Goal: Task Accomplishment & Management: Manage account settings

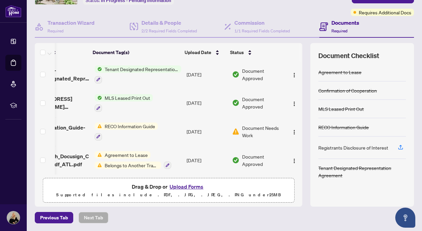
click at [250, 130] on span "Document Needs Work" at bounding box center [262, 131] width 41 height 15
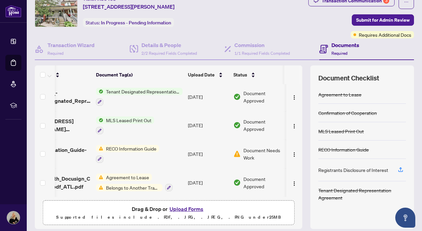
click at [360, 170] on div "Registrants Disclosure of Interest" at bounding box center [353, 170] width 70 height 7
click at [401, 169] on icon "button" at bounding box center [400, 169] width 3 height 3
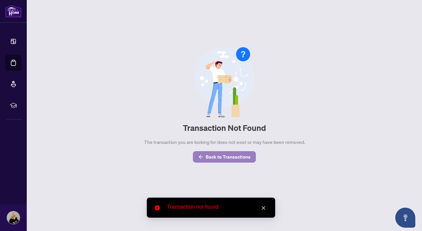
click at [224, 153] on span "Back to Transactions" at bounding box center [228, 157] width 45 height 11
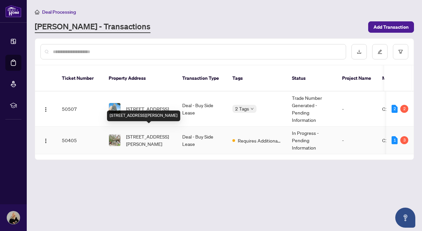
click at [142, 135] on span "[STREET_ADDRESS][PERSON_NAME]" at bounding box center [148, 140] width 45 height 15
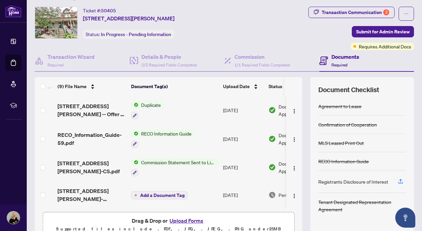
scroll to position [11, 0]
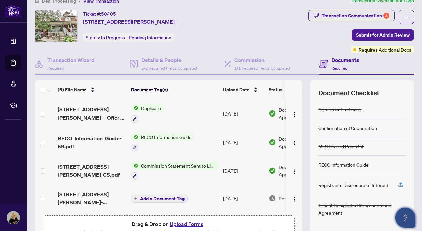
click at [406, 215] on icon "Open asap" at bounding box center [406, 217] width 4 height 5
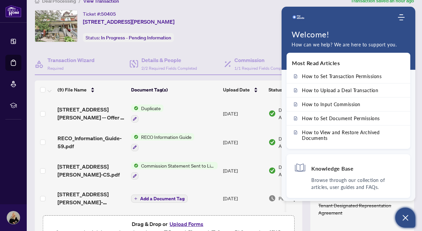
click at [364, 23] on div at bounding box center [344, 17] width 105 height 13
click at [403, 17] on use "Modules Menu" at bounding box center [401, 17] width 7 height 6
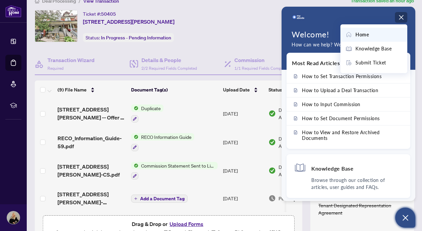
click at [331, 15] on div at bounding box center [344, 17] width 105 height 13
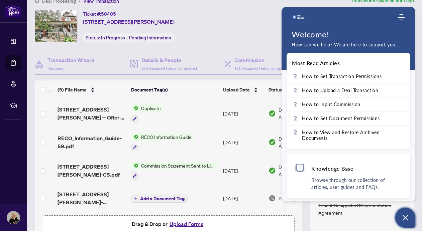
click at [176, 165] on span "Commission Statement Sent to Listing Brokerage" at bounding box center [177, 165] width 79 height 7
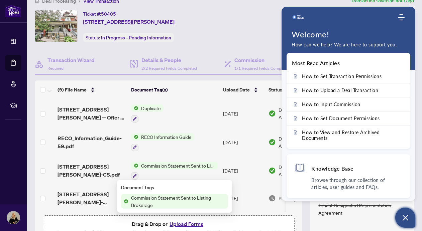
click at [406, 218] on icon "Open asap" at bounding box center [405, 218] width 8 height 8
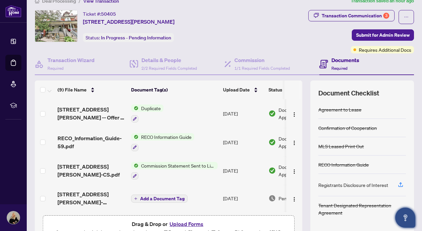
click at [177, 164] on span "Commission Statement Sent to Listing Brokerage" at bounding box center [177, 165] width 79 height 7
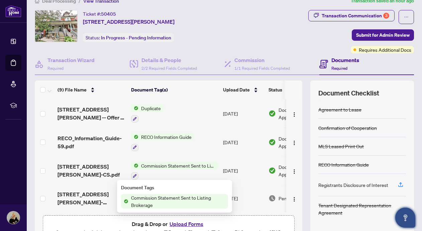
click at [155, 201] on span "Commission Statement Sent to Listing Brokerage" at bounding box center [178, 201] width 100 height 15
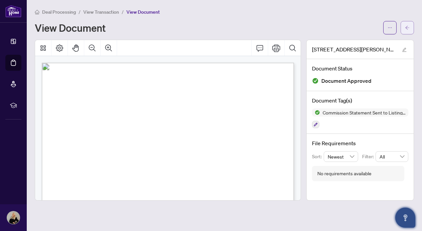
click at [406, 26] on icon "arrow-left" at bounding box center [407, 27] width 5 height 5
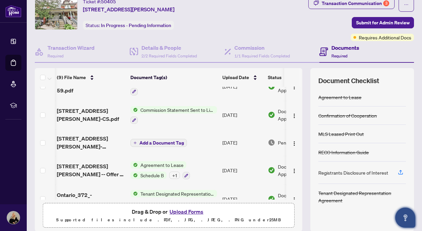
scroll to position [0, 0]
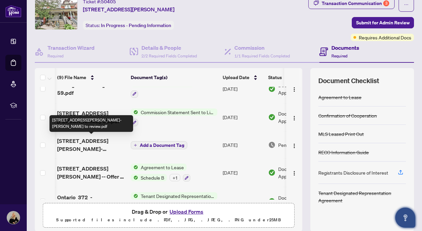
click at [82, 143] on span "[STREET_ADDRESS][PERSON_NAME]-[PERSON_NAME] to review.pdf" at bounding box center [91, 145] width 68 height 16
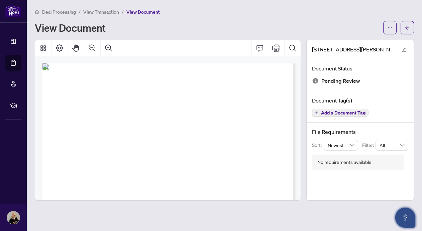
click at [322, 163] on div "No requirements available" at bounding box center [344, 162] width 54 height 7
click at [321, 162] on div "No requirements available" at bounding box center [344, 162] width 54 height 7
click at [407, 216] on icon "Open asap" at bounding box center [405, 218] width 8 height 8
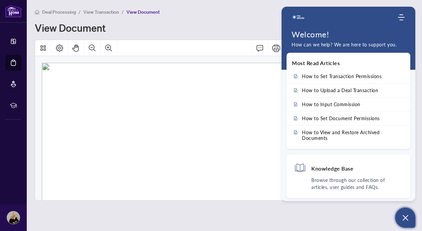
click at [231, 211] on main "Deal Processing / View Transaction / View Document View Document 498 Crawford S…" at bounding box center [224, 115] width 395 height 231
click at [404, 217] on icon "Open asap" at bounding box center [405, 218] width 8 height 8
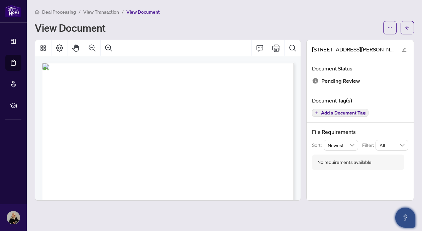
click at [135, 11] on span "View Document" at bounding box center [142, 12] width 33 height 6
click at [43, 46] on icon "Thumbnails" at bounding box center [43, 48] width 8 height 8
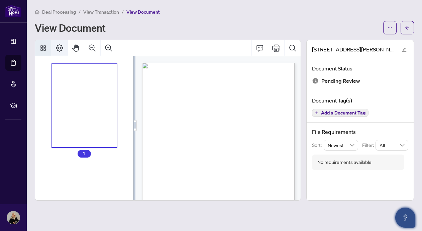
click at [60, 45] on icon "Page Layout" at bounding box center [60, 48] width 8 height 8
click at [77, 46] on icon "Pan Mode" at bounding box center [75, 47] width 6 height 7
click at [75, 46] on icon "Pan Mode" at bounding box center [75, 47] width 6 height 7
click at [261, 47] on icon "Comment" at bounding box center [260, 48] width 8 height 8
click at [391, 26] on icon "ellipsis" at bounding box center [390, 27] width 5 height 5
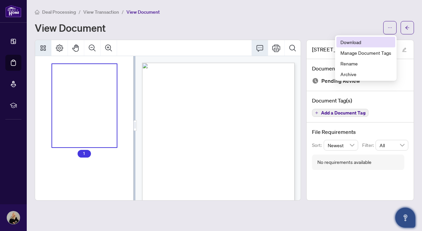
click at [352, 41] on span "Download" at bounding box center [366, 41] width 51 height 7
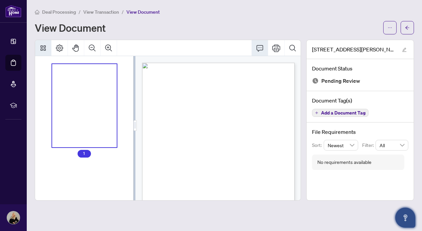
click at [187, 22] on div "View Document" at bounding box center [207, 27] width 345 height 11
drag, startPoint x: 293, startPoint y: 12, endPoint x: 210, endPoint y: 21, distance: 83.5
click at [210, 21] on div "Deal Processing / View Transaction / View Document View Document" at bounding box center [224, 21] width 379 height 26
click at [325, 111] on span "Add a Document Tag" at bounding box center [343, 113] width 44 height 5
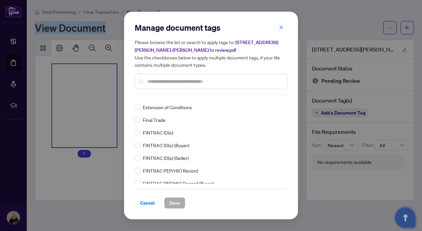
scroll to position [680, 0]
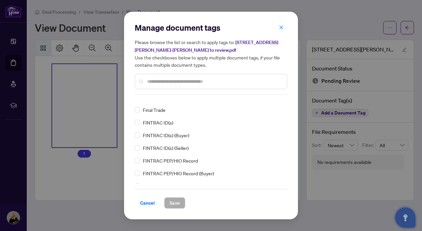
click at [332, 196] on div "Manage document tags Please browse the list or search to apply tags to: 498 Cra…" at bounding box center [211, 115] width 422 height 231
click at [148, 203] on span "Cancel" at bounding box center [147, 203] width 15 height 11
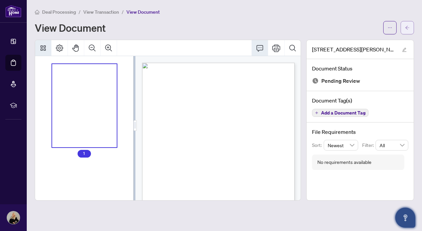
click at [406, 27] on icon "arrow-left" at bounding box center [407, 27] width 5 height 5
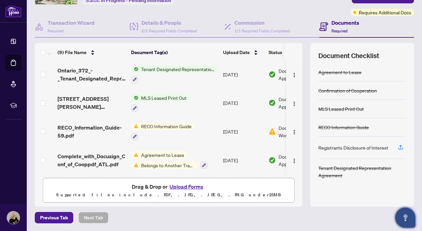
click at [185, 186] on button "Upload Forms" at bounding box center [187, 187] width 38 height 9
